Goal: Transaction & Acquisition: Purchase product/service

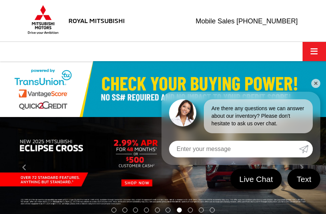
click at [313, 83] on link "✕" at bounding box center [315, 83] width 9 height 9
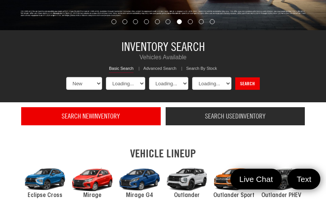
select select "Mitsubishi"
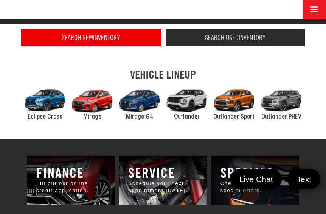
scroll to position [265, 0]
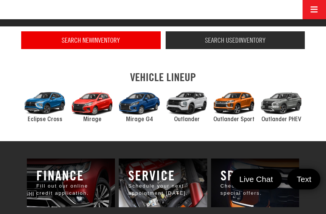
drag, startPoint x: 269, startPoint y: 40, endPoint x: 264, endPoint y: 39, distance: 4.6
click at [268, 40] on h4 "Search Used Inventory" at bounding box center [235, 41] width 130 height 8
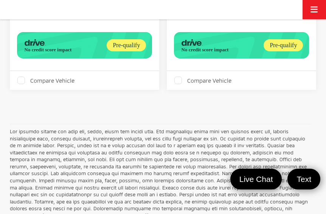
scroll to position [859, 0]
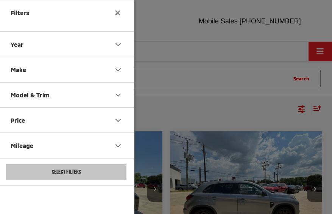
click at [110, 74] on button "Make" at bounding box center [66, 69] width 136 height 25
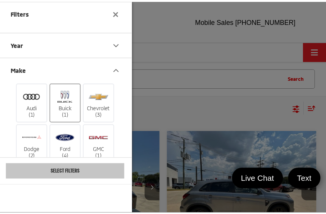
scroll to position [189, 0]
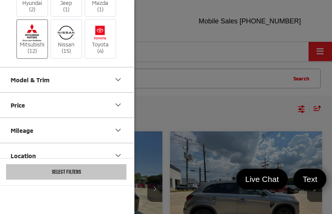
click at [29, 51] on label "Mitsubishi (12)" at bounding box center [32, 39] width 31 height 31
click at [0, 0] on input "Mitsubishi (12)" at bounding box center [0, 0] width 0 height 0
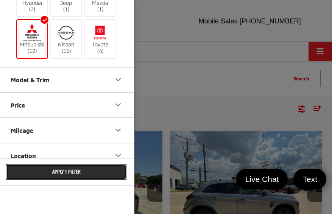
click at [81, 176] on button "Apply 1 Filter" at bounding box center [66, 171] width 120 height 15
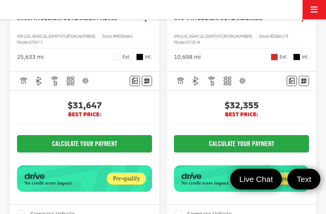
scroll to position [2293, 0]
